Goal: Information Seeking & Learning: Learn about a topic

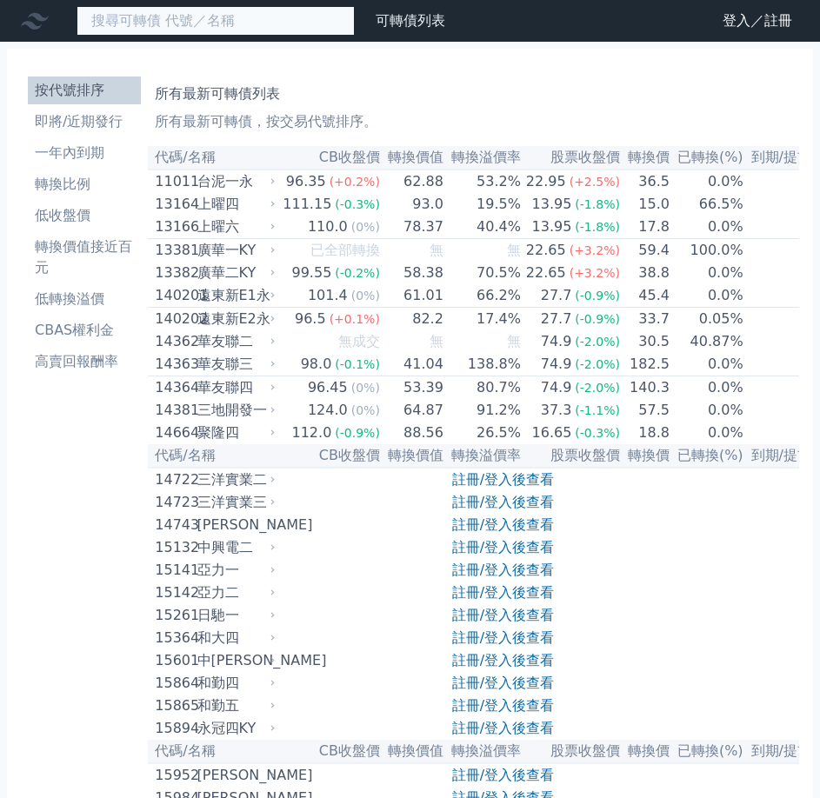
click at [109, 20] on input at bounding box center [215, 21] width 278 height 30
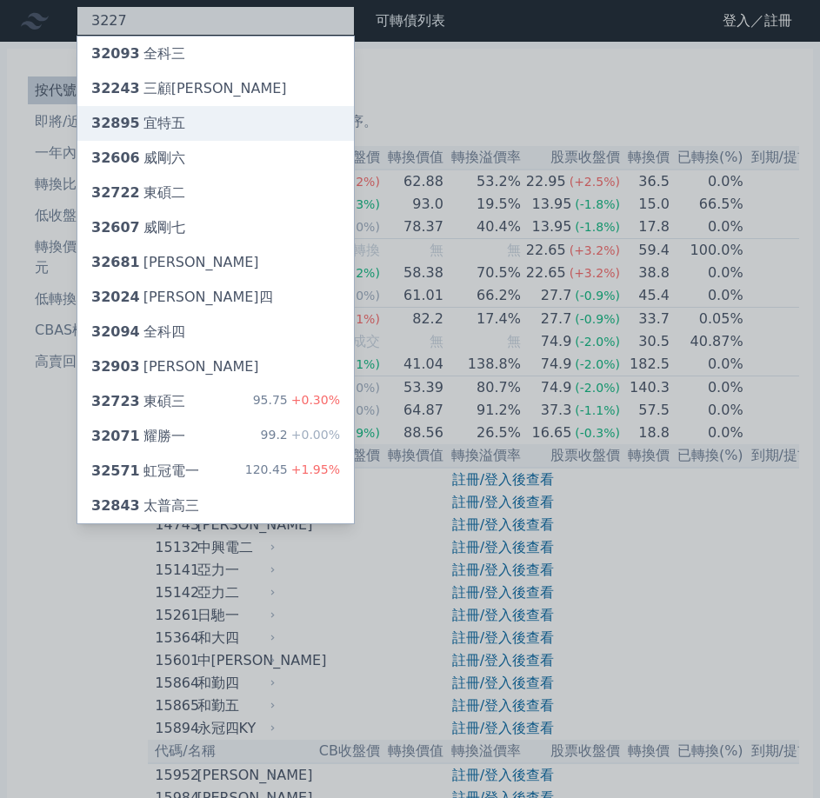
type input "3227"
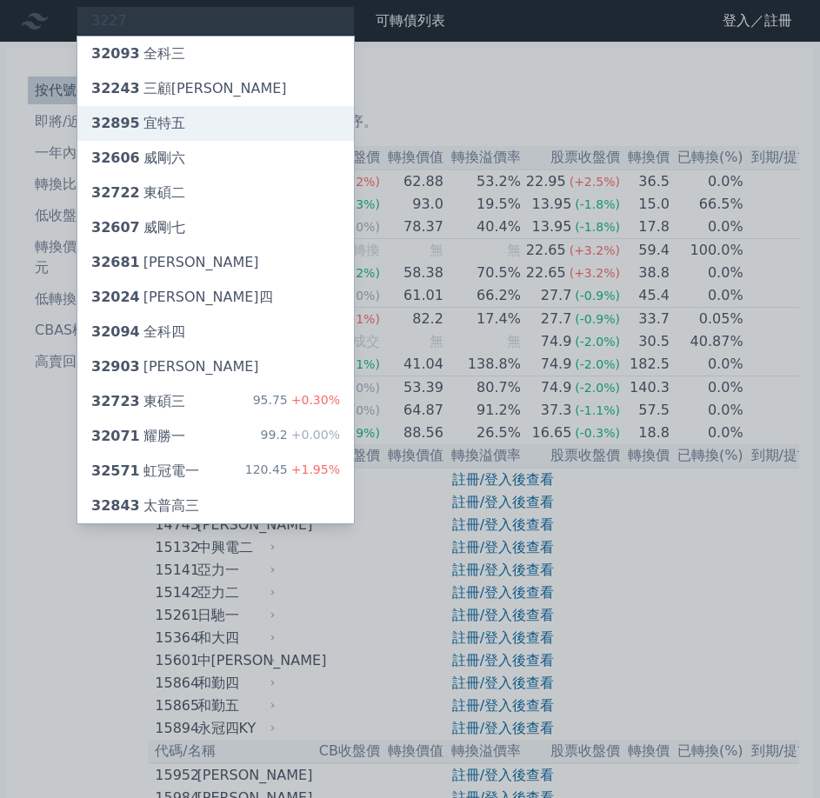
click at [136, 124] on div "32895 宜特五" at bounding box center [138, 123] width 94 height 21
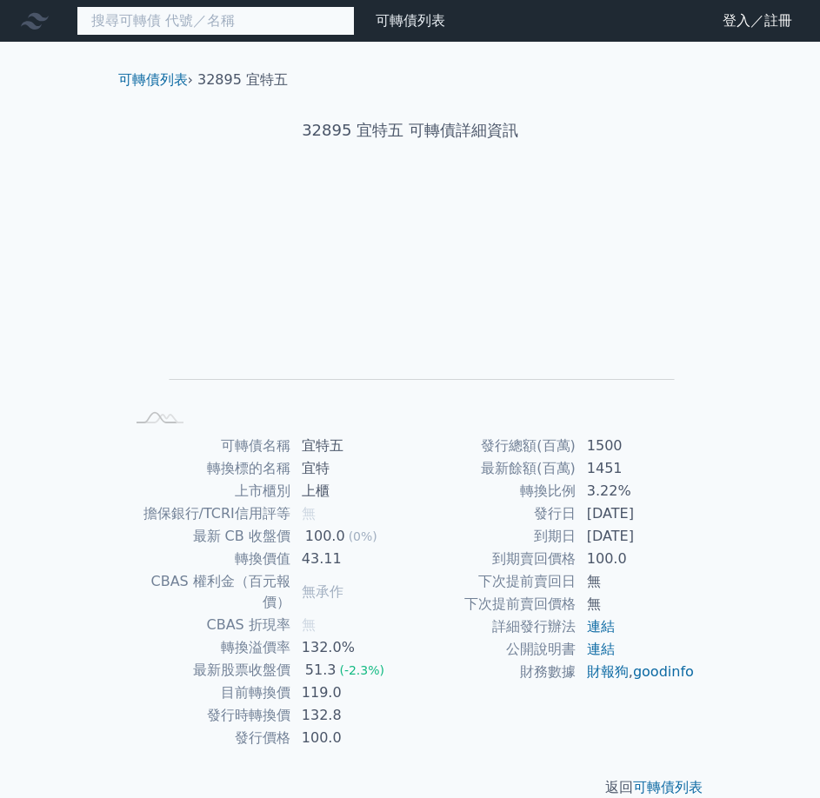
click at [149, 17] on input at bounding box center [215, 21] width 278 height 30
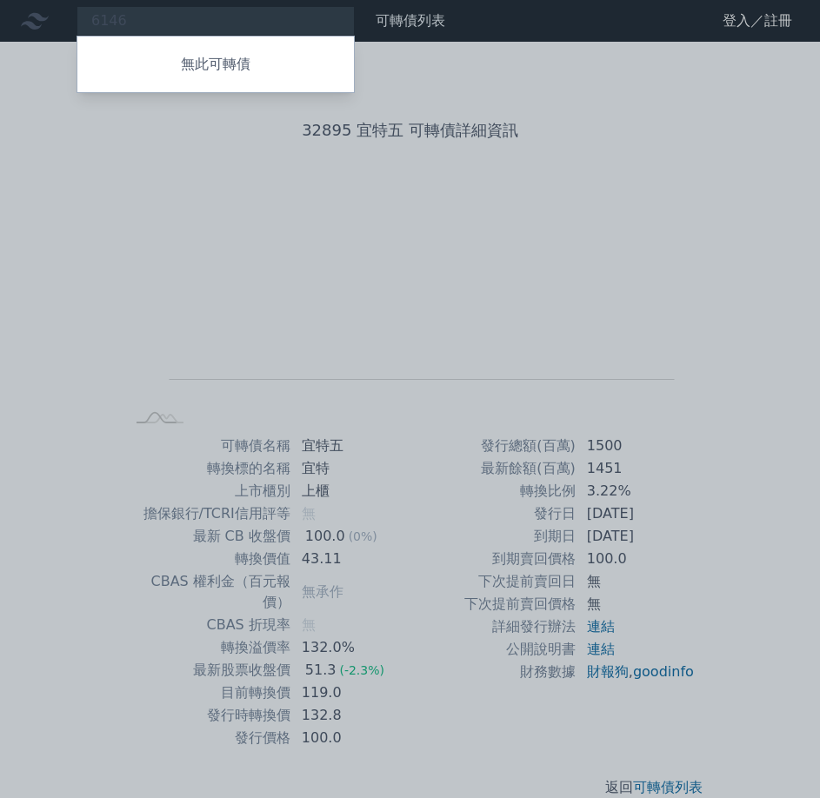
click at [143, 17] on div at bounding box center [410, 399] width 820 height 798
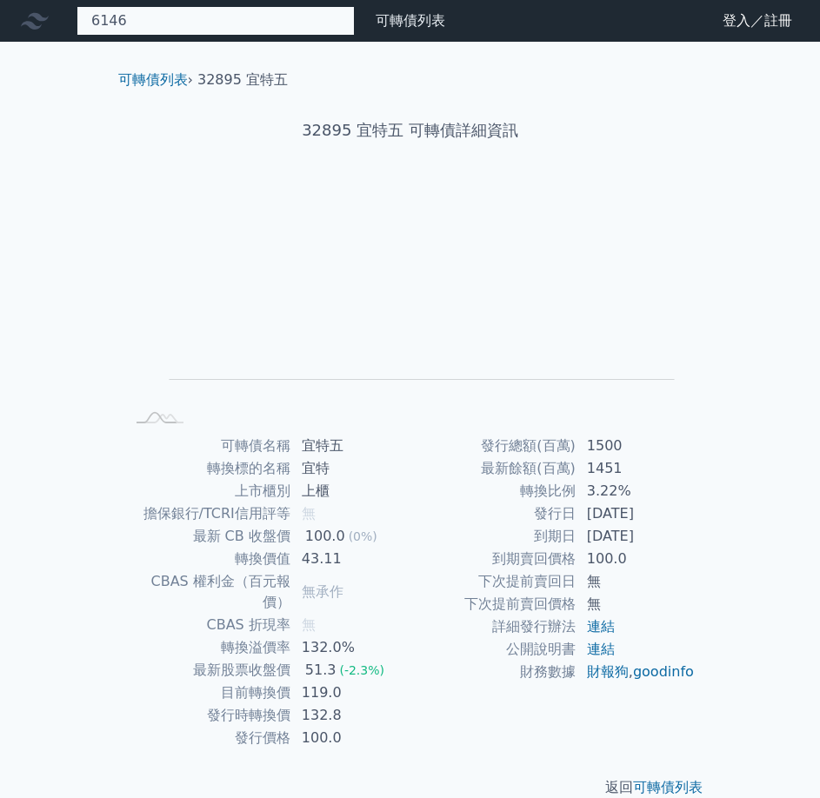
click at [143, 17] on div "6146 無此可轉債" at bounding box center [215, 21] width 278 height 30
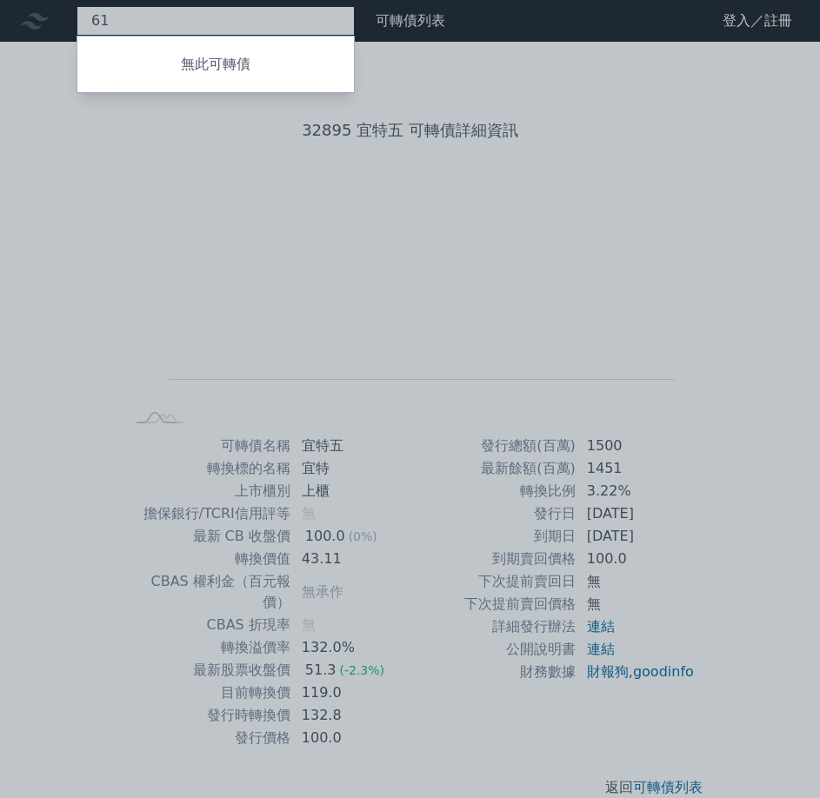
type input "6"
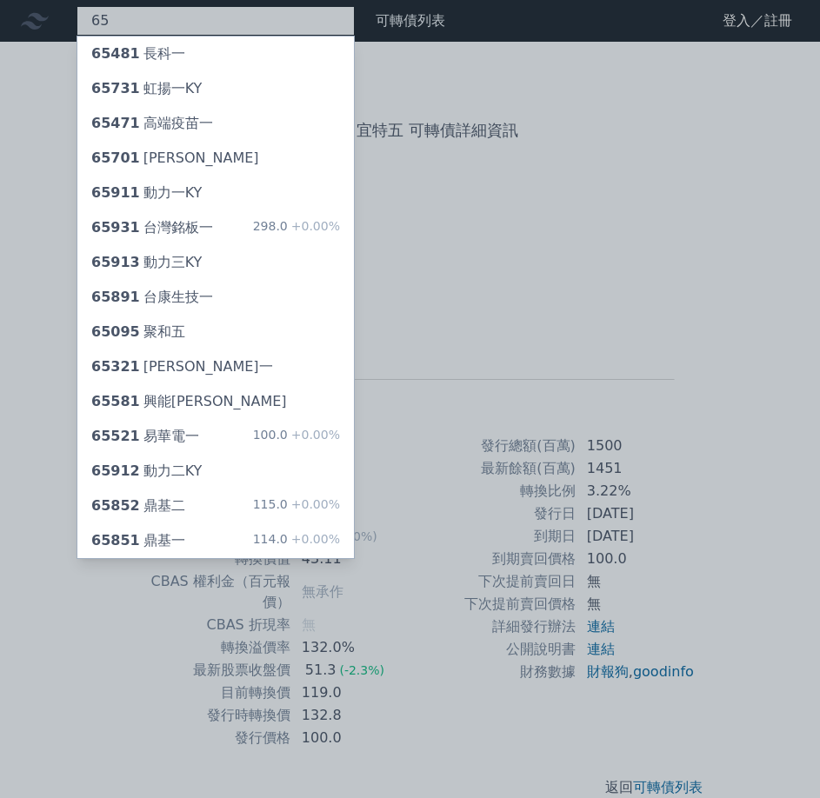
type input "6"
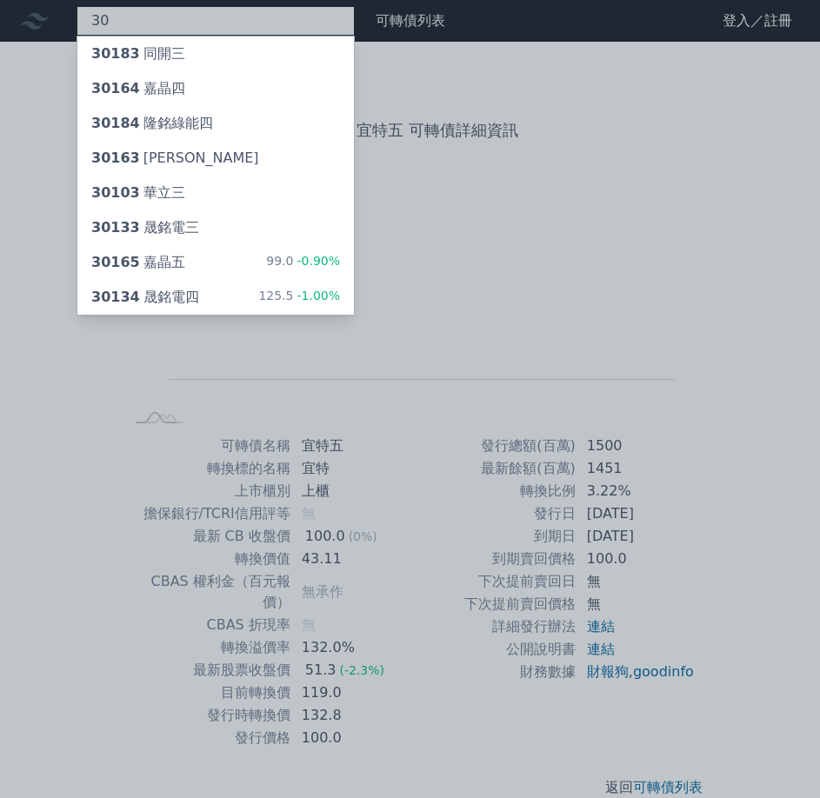
type input "3"
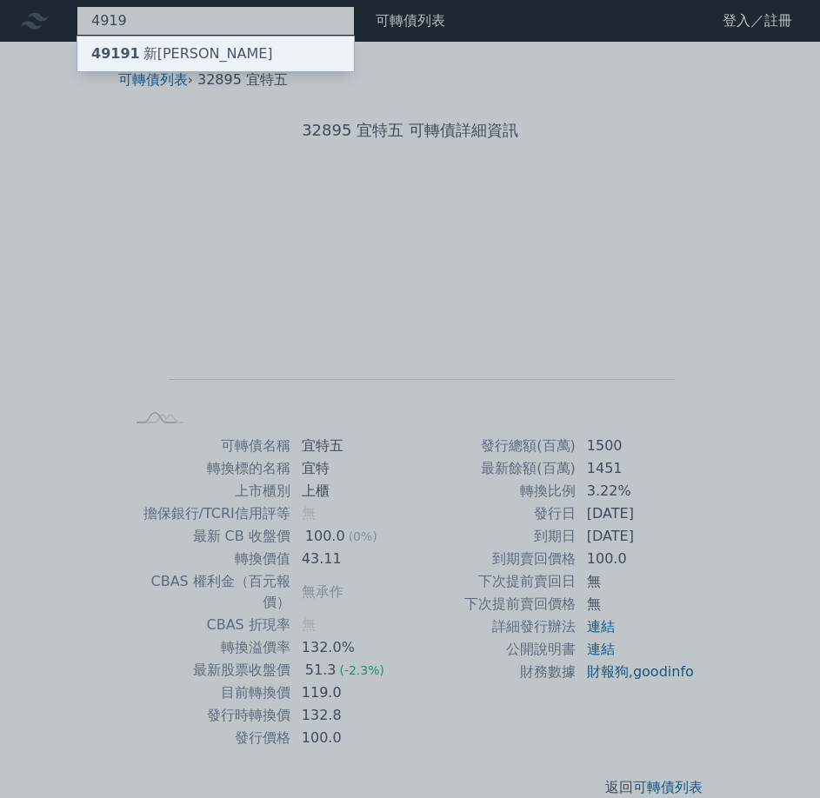
type input "4919"
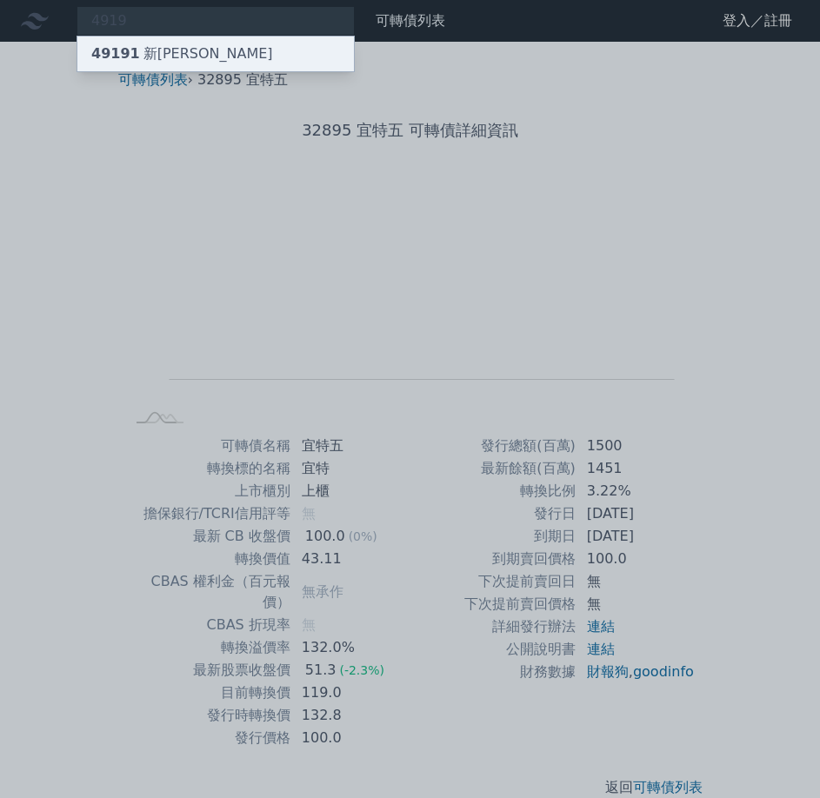
click at [131, 45] on span "49191" at bounding box center [115, 53] width 49 height 17
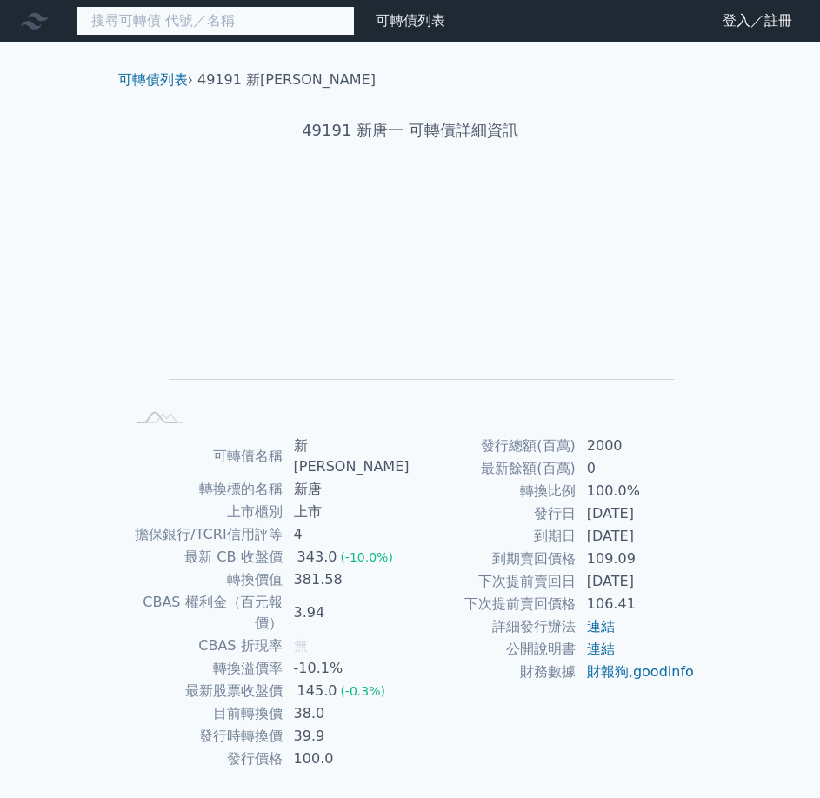
click at [149, 17] on input at bounding box center [215, 21] width 278 height 30
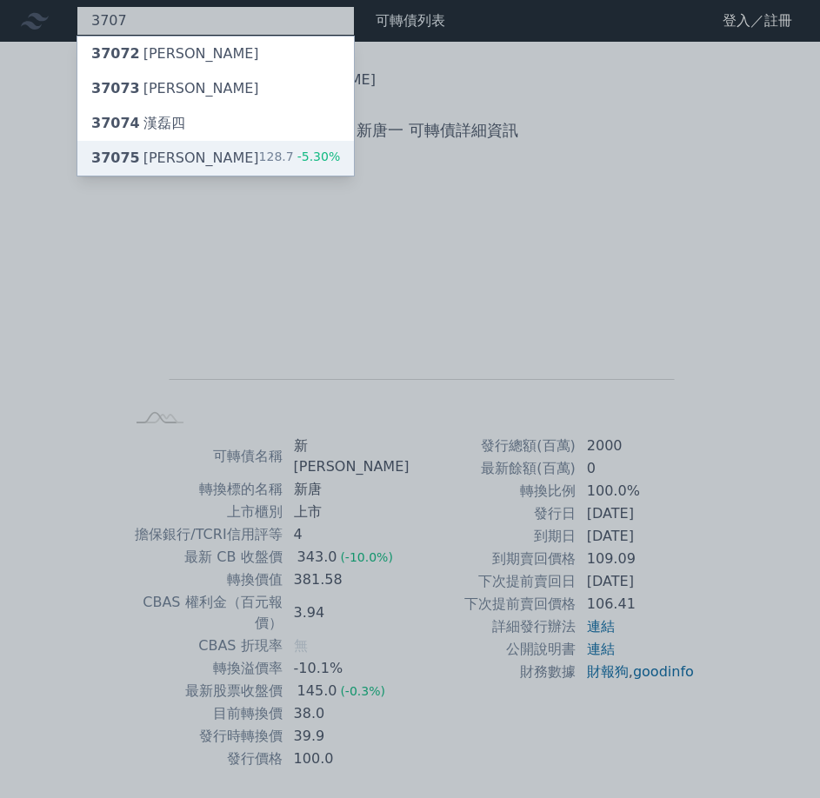
type input "3707"
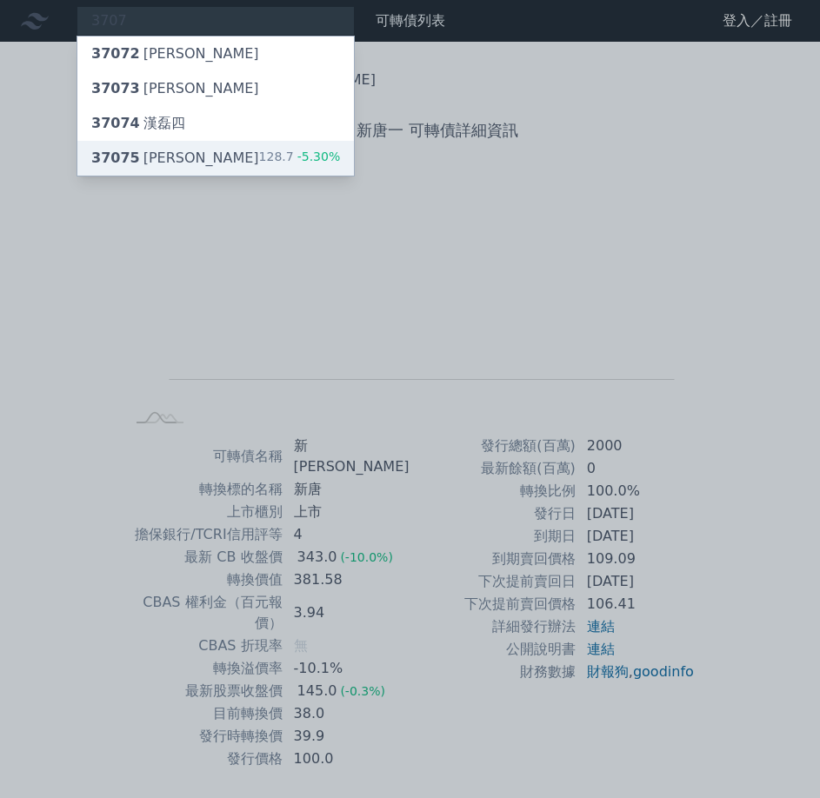
click at [111, 153] on span "37075" at bounding box center [115, 157] width 49 height 17
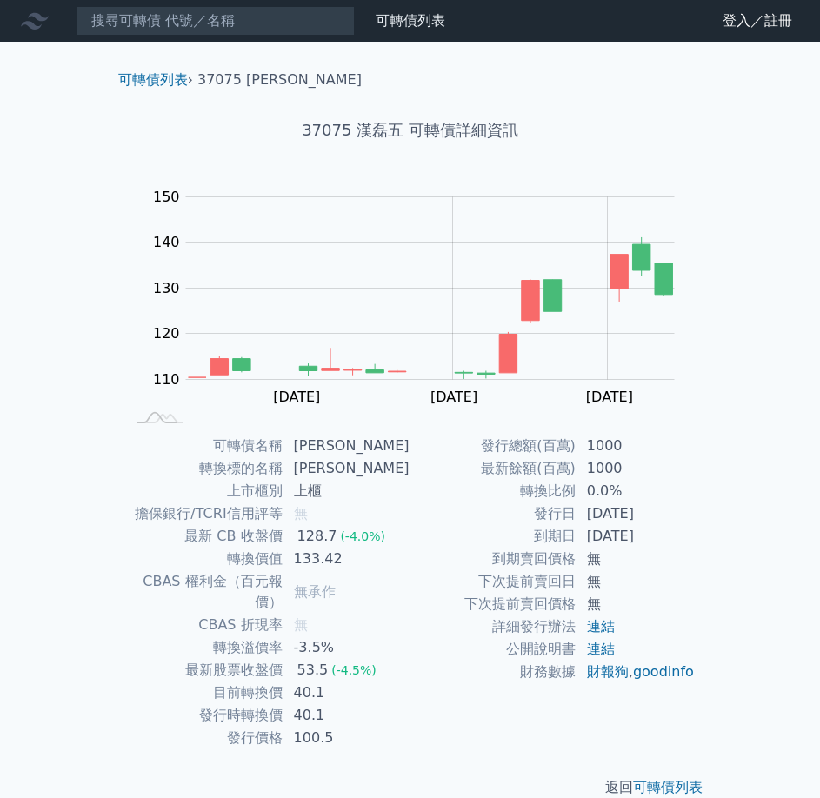
drag, startPoint x: 236, startPoint y: 39, endPoint x: 229, endPoint y: 26, distance: 14.8
click at [236, 37] on nav "可轉債列表 財務數據 可轉債列表 財務數據 登入／註冊 登入／註冊" at bounding box center [410, 21] width 820 height 42
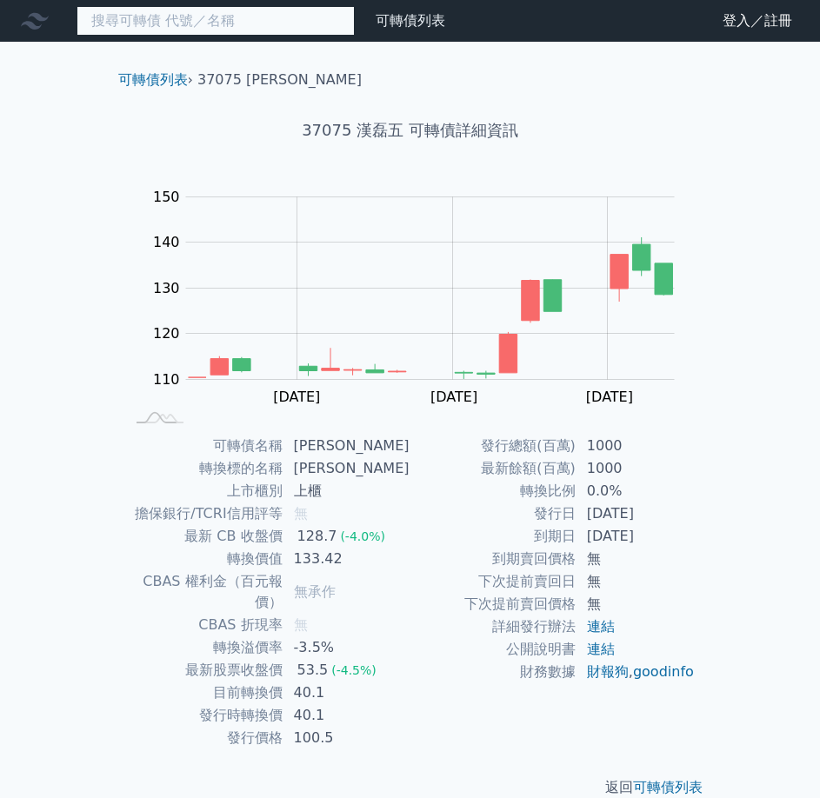
click at [229, 24] on input at bounding box center [215, 21] width 278 height 30
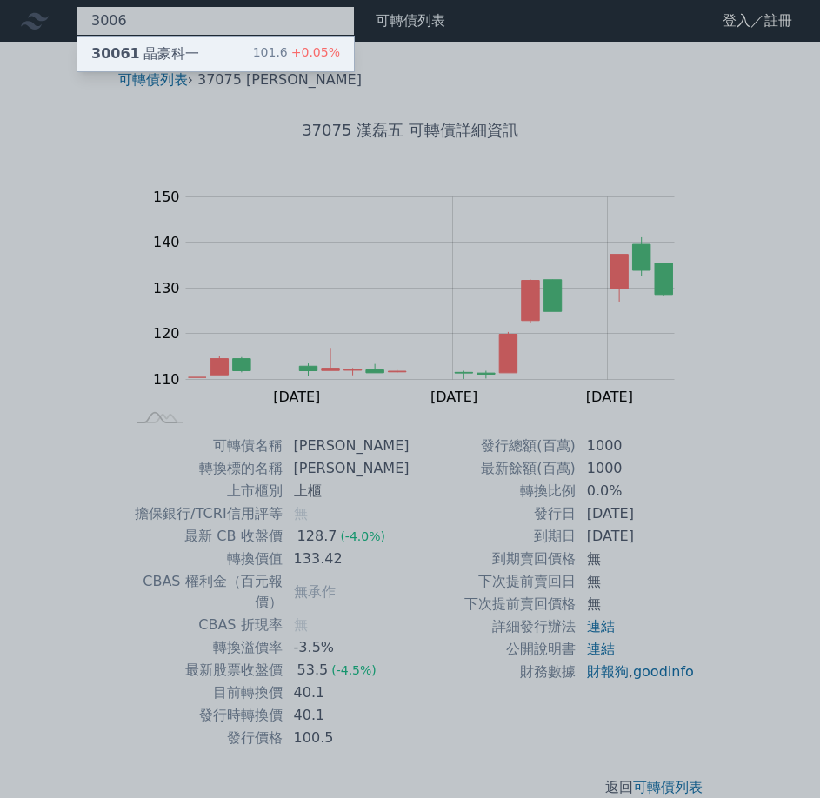
type input "3006"
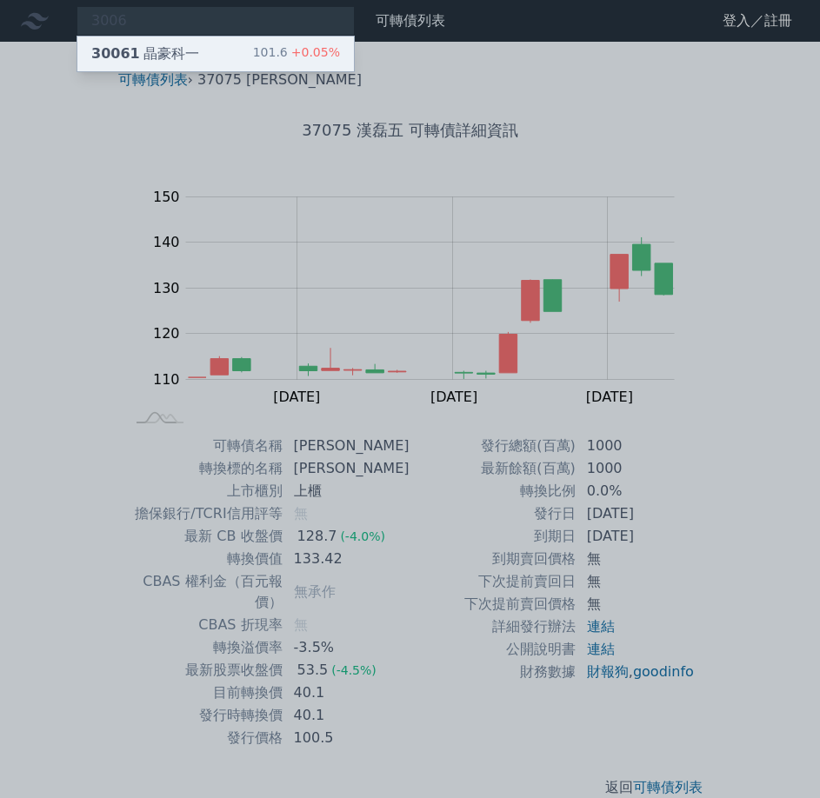
click at [180, 54] on div "30061 晶豪科一" at bounding box center [145, 53] width 108 height 21
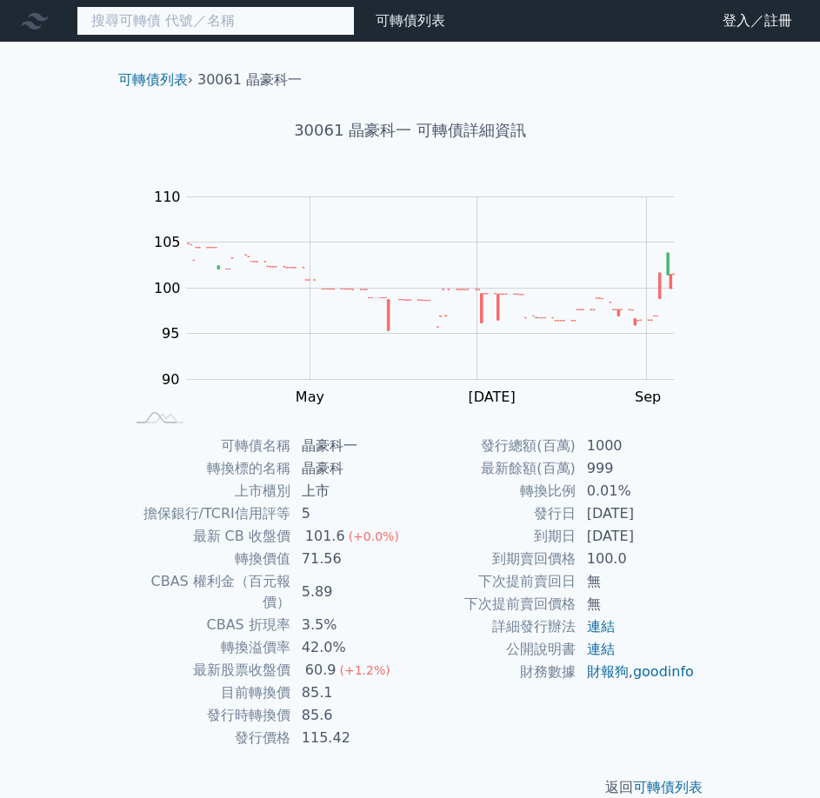
click at [196, 7] on input at bounding box center [215, 21] width 278 height 30
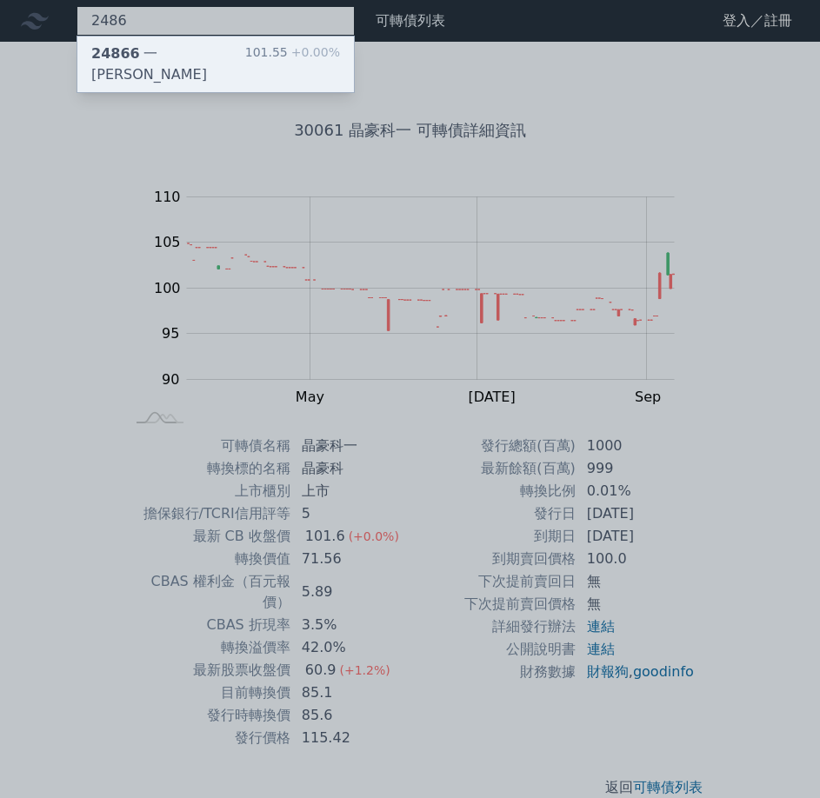
type input "2486"
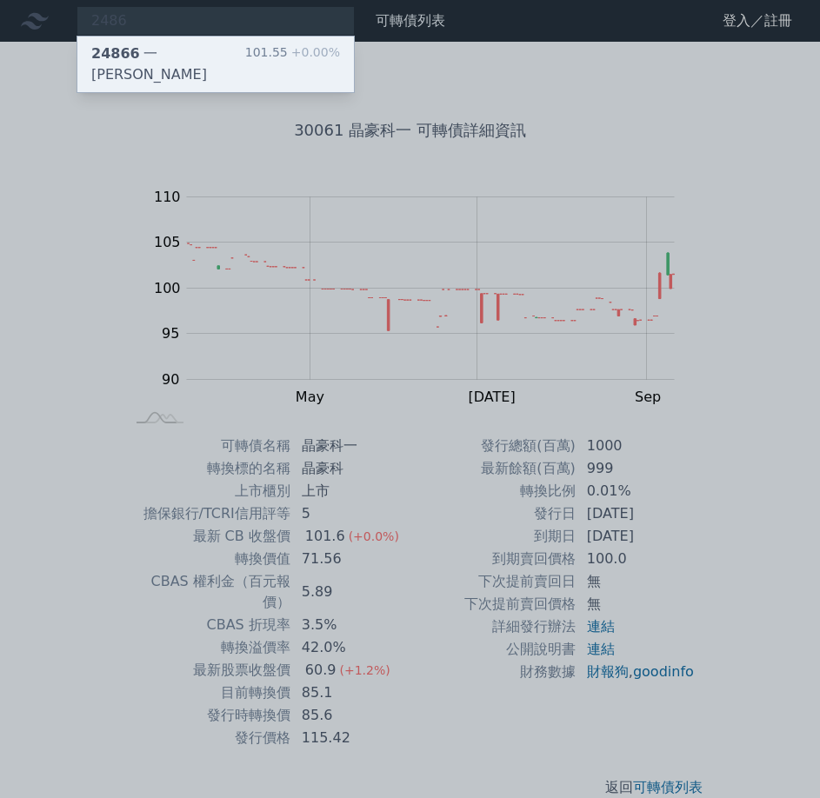
click at [167, 61] on div "24866 一詮六" at bounding box center [168, 64] width 154 height 42
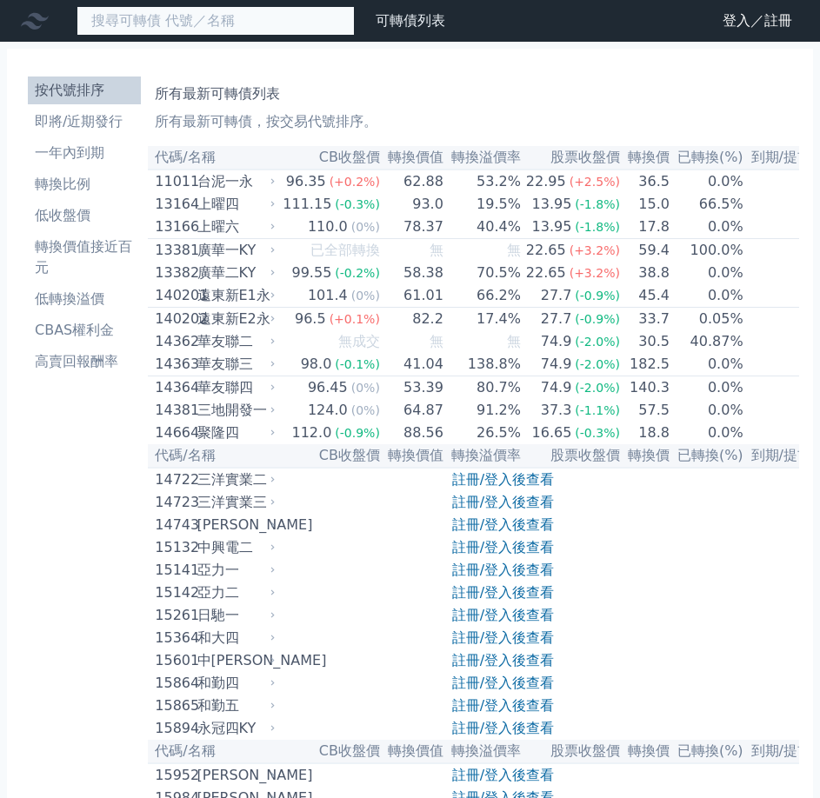
click at [259, 18] on input at bounding box center [215, 21] width 278 height 30
paste input "6732"
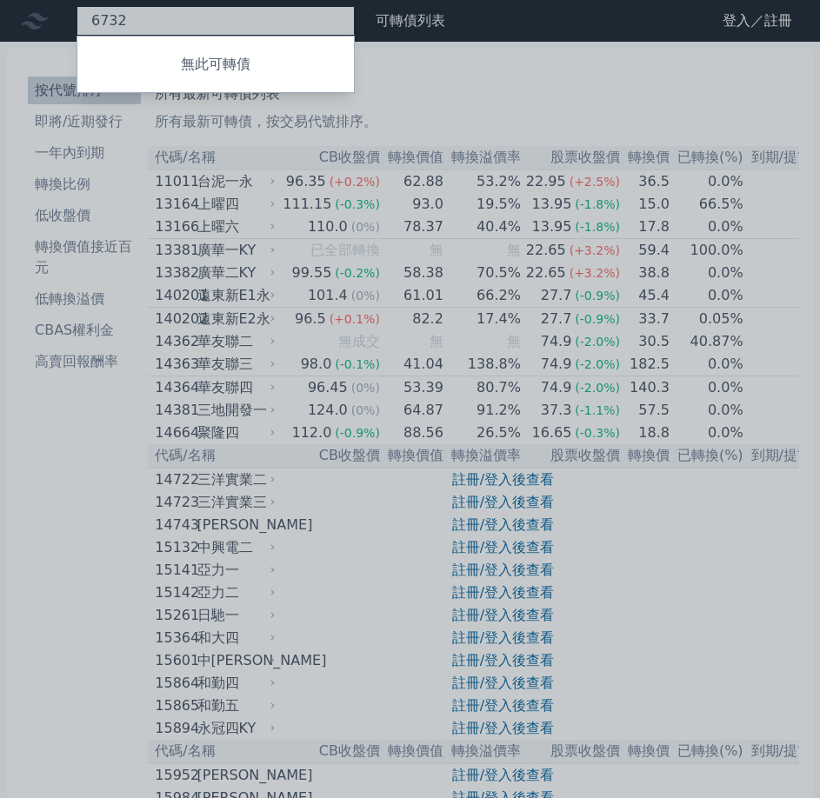
type input "6732"
